Goal: Use online tool/utility: Utilize a website feature to perform a specific function

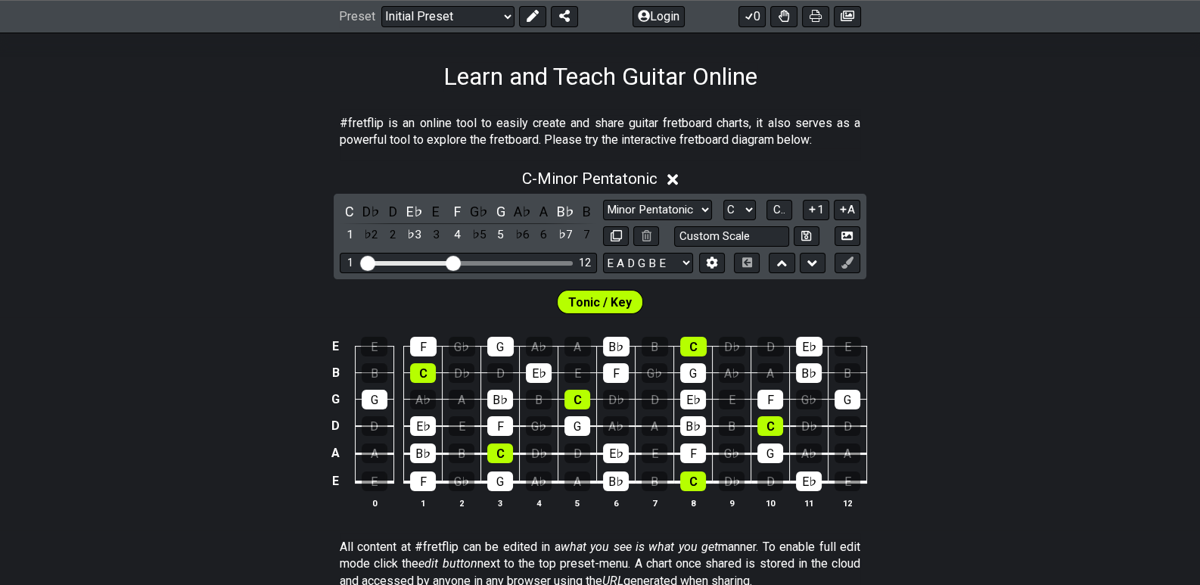
scroll to position [151, 0]
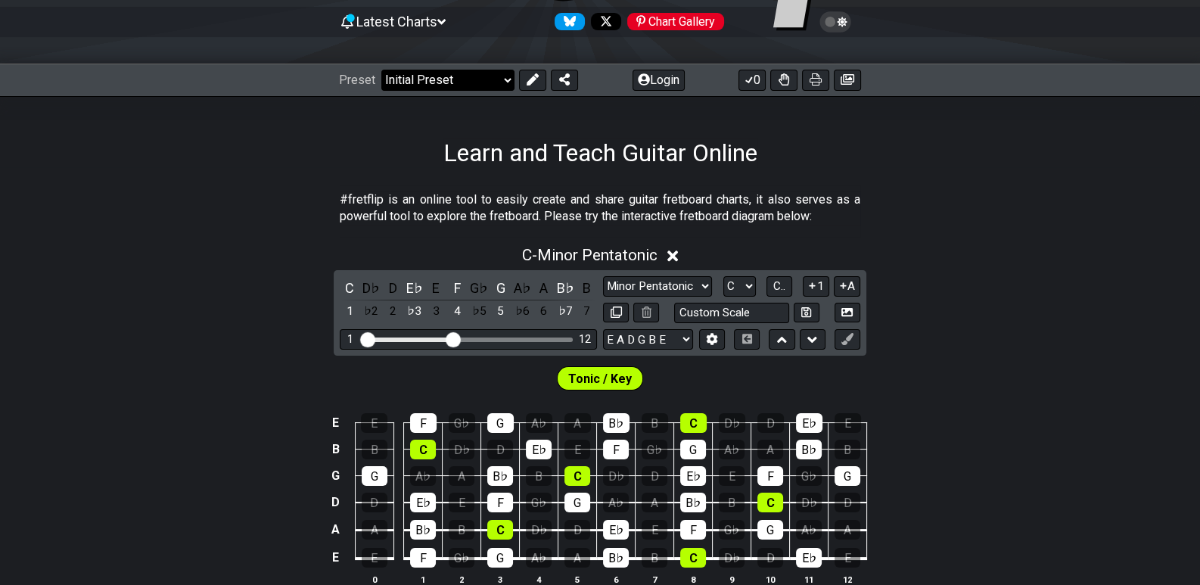
click at [511, 77] on select "Welcome to #fretflip! Initial Preset Custom Preset Minor Pentatonic Major Penta…" at bounding box center [447, 80] width 133 height 21
click at [910, 232] on section "#fretflip is an online tool to easily create and share guitar fretboard charts,…" at bounding box center [600, 211] width 1200 height 52
click at [369, 285] on div "D♭" at bounding box center [372, 288] width 20 height 20
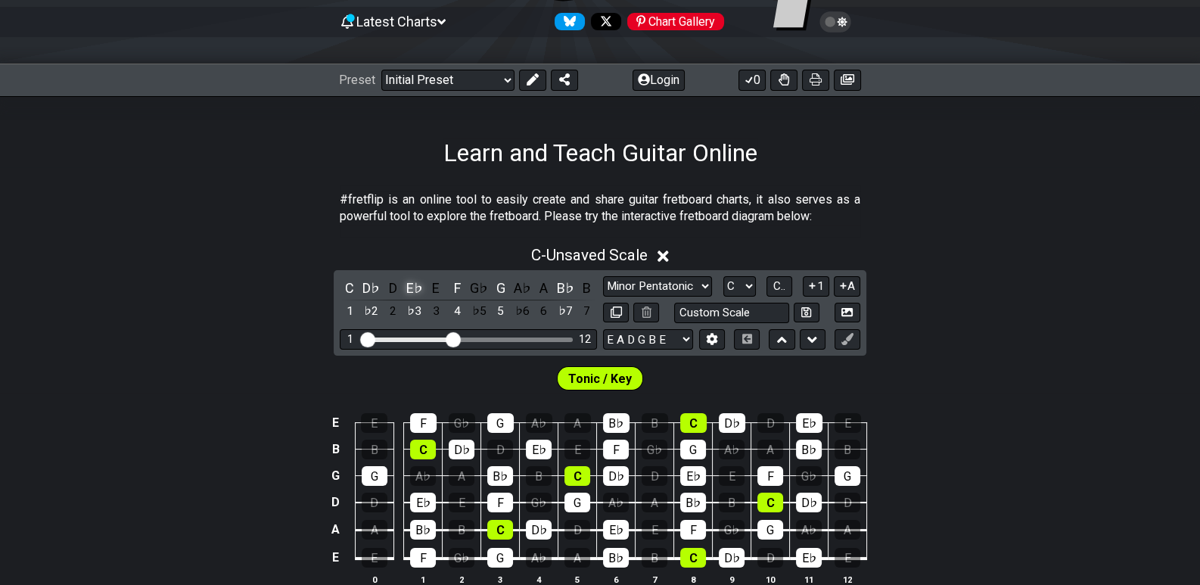
click at [415, 286] on div "E♭" at bounding box center [415, 288] width 20 height 20
click at [433, 288] on div "E" at bounding box center [436, 288] width 20 height 20
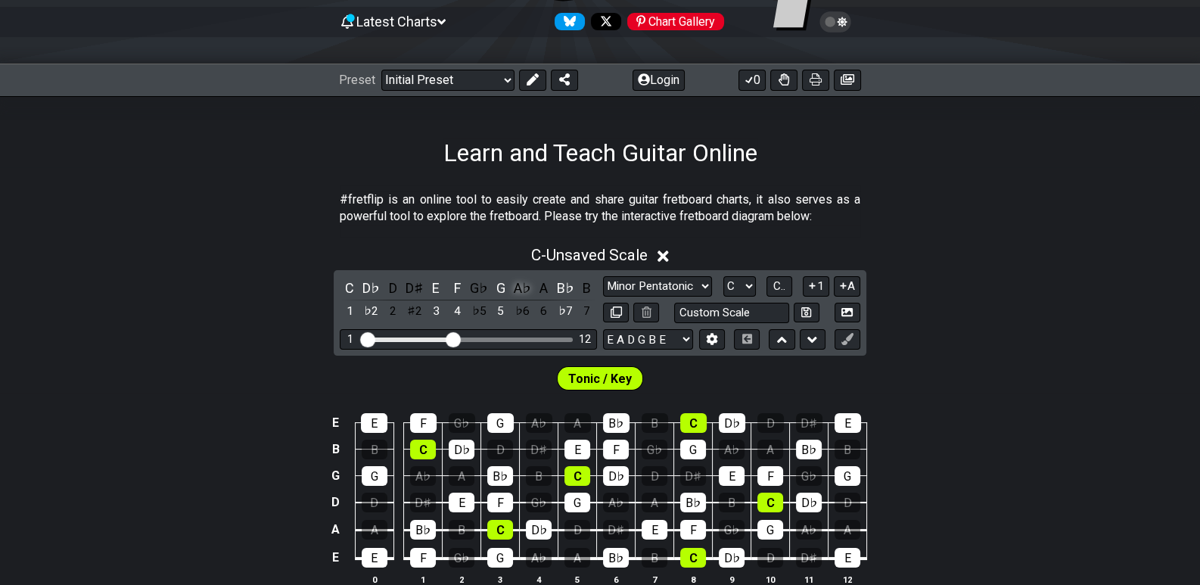
click at [517, 290] on div "A♭" at bounding box center [522, 288] width 20 height 20
click at [590, 287] on div "B" at bounding box center [587, 288] width 20 height 20
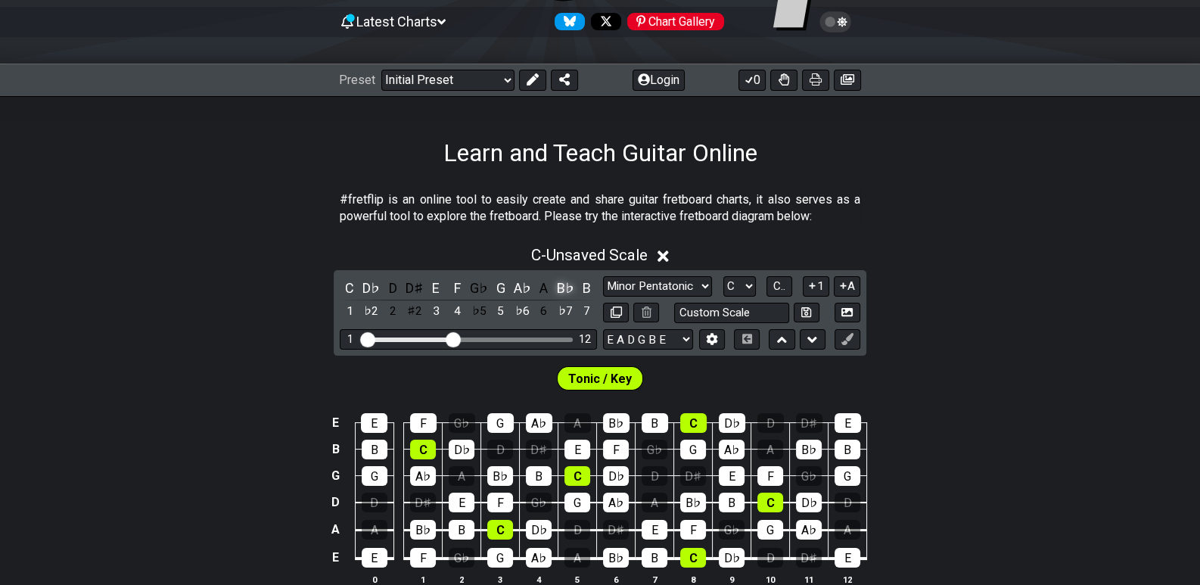
click at [570, 286] on div "B♭" at bounding box center [565, 288] width 20 height 20
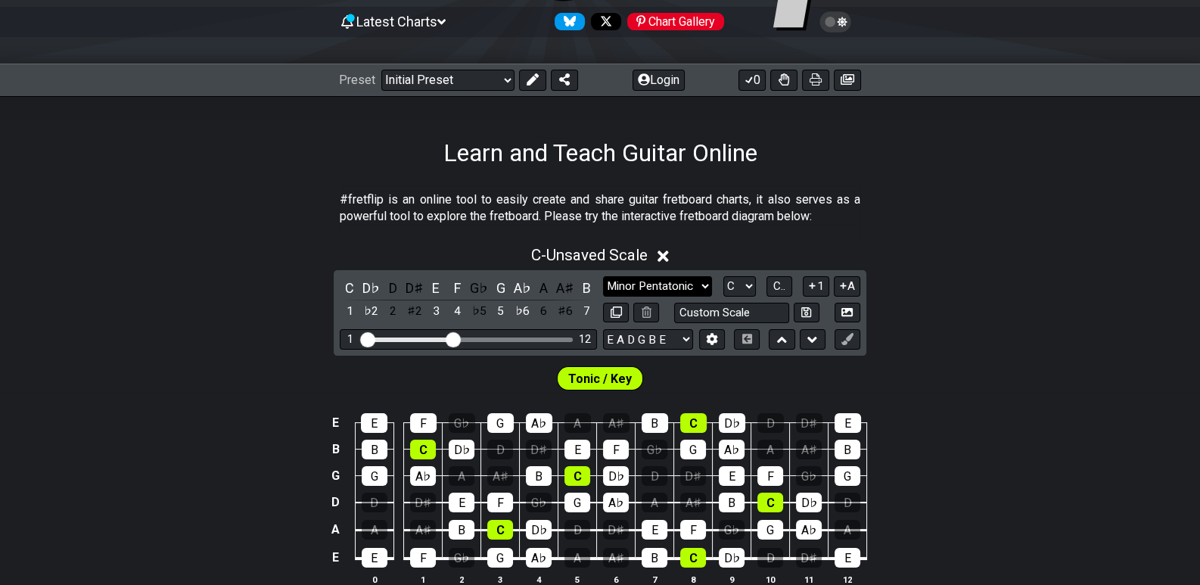
click at [702, 285] on select "Minor Pentatonic Click to edit Minor Pentatonic Major Pentatonic Minor Blues Ma…" at bounding box center [657, 286] width 109 height 20
click at [990, 260] on div "C - Unsaved Scale" at bounding box center [600, 251] width 1200 height 28
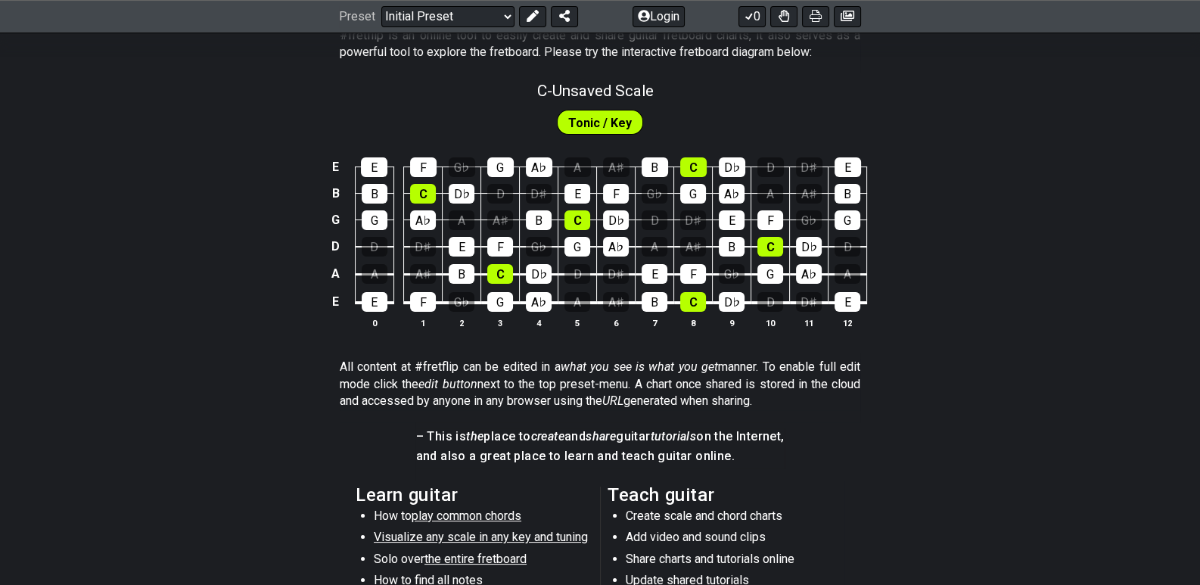
scroll to position [12, 0]
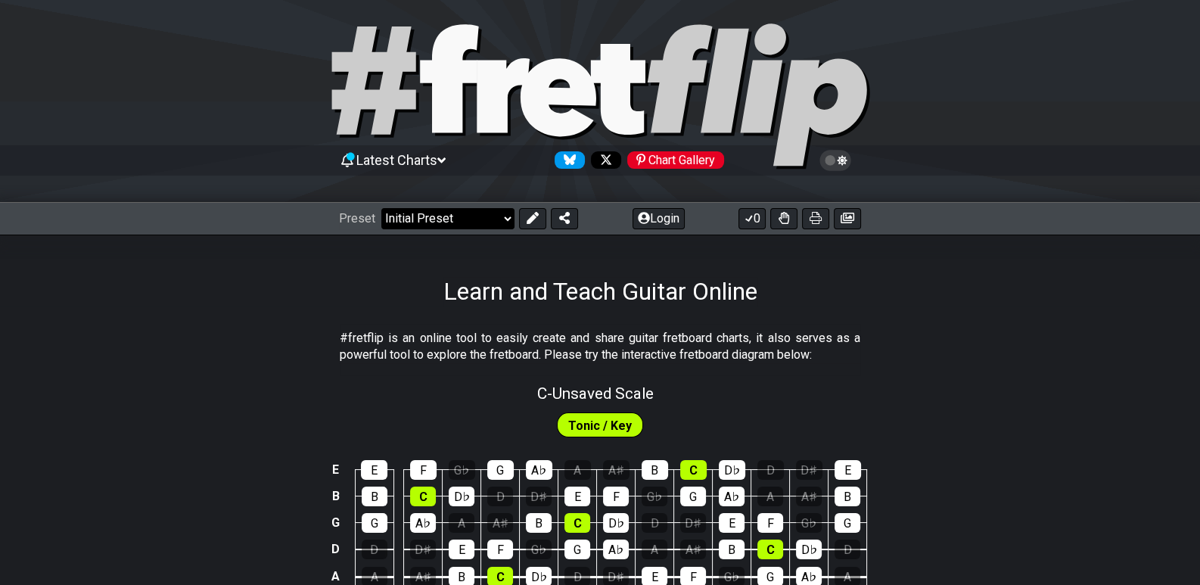
click at [499, 216] on select "Welcome to #fretflip! Initial Preset Custom Preset Minor Pentatonic Major Penta…" at bounding box center [447, 218] width 133 height 21
click at [381, 208] on select "Welcome to #fretflip! Initial Preset Custom Preset Minor Pentatonic Major Penta…" at bounding box center [447, 218] width 133 height 21
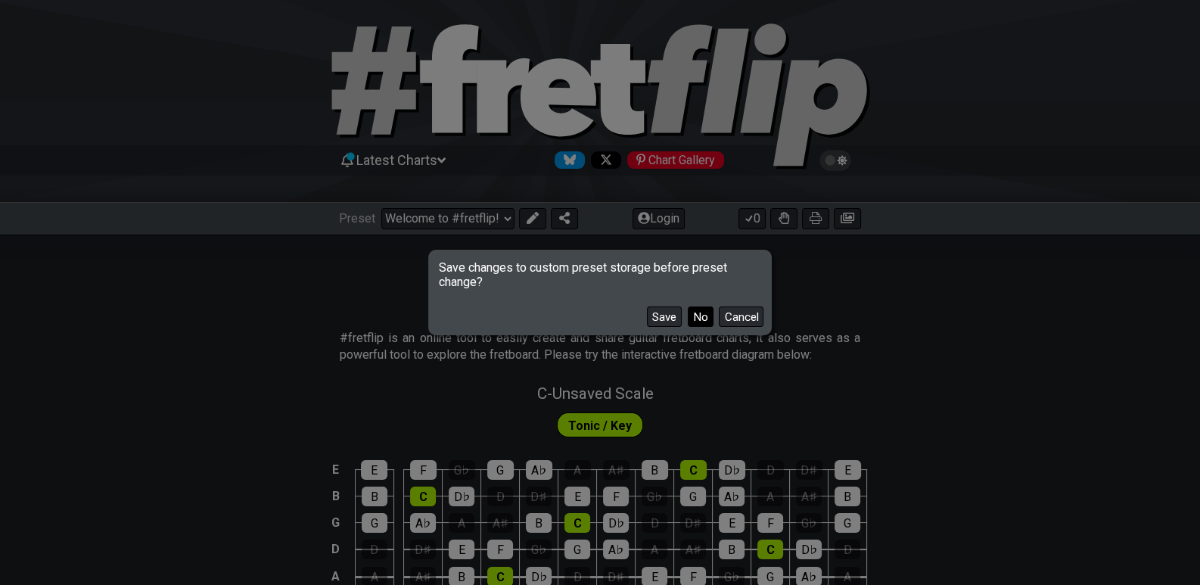
click at [703, 316] on button "No" at bounding box center [701, 316] width 26 height 20
select select "/guitar-scales"
select select "C"
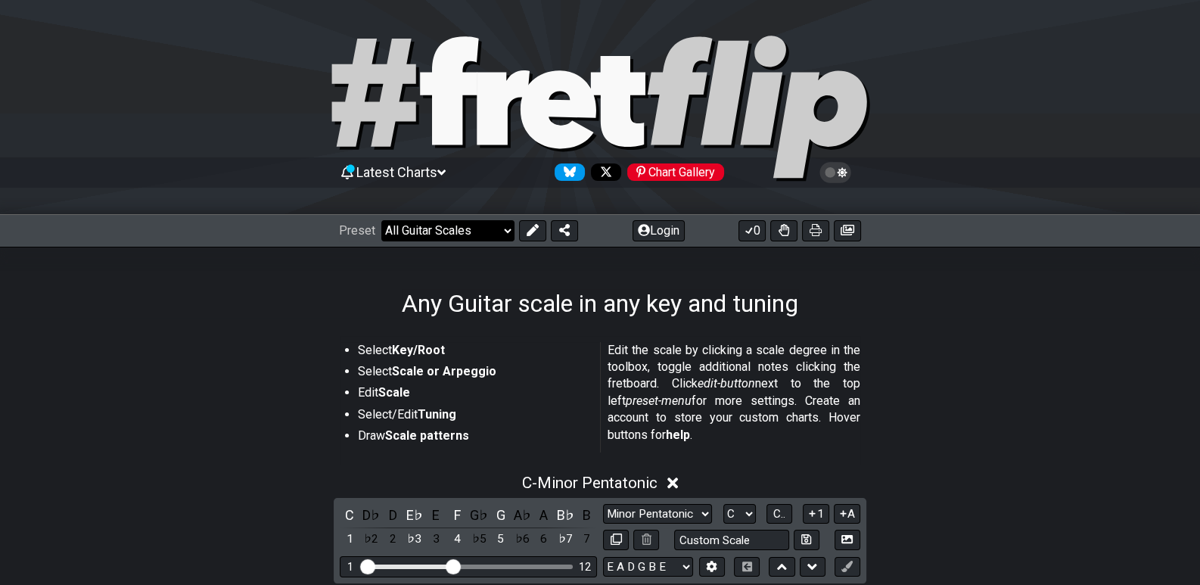
click at [507, 227] on select "Welcome to #fretflip! Initial Preset Custom Preset Minor Pentatonic Major Penta…" at bounding box center [447, 230] width 133 height 21
click at [284, 132] on div at bounding box center [600, 110] width 1200 height 154
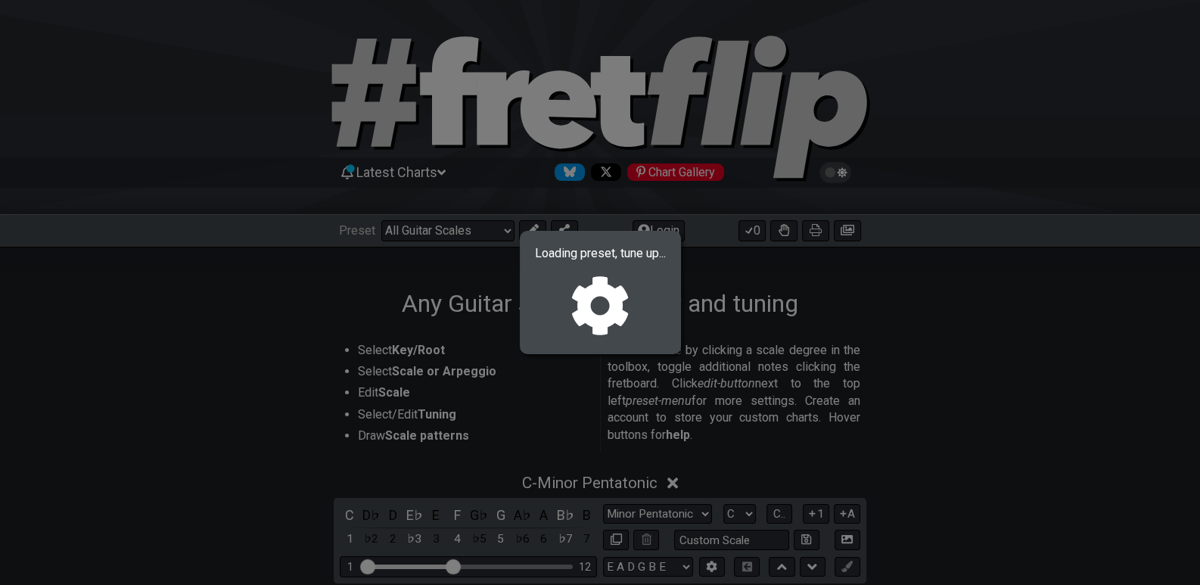
select select "/welcome"
